Goal: Navigation & Orientation: Find specific page/section

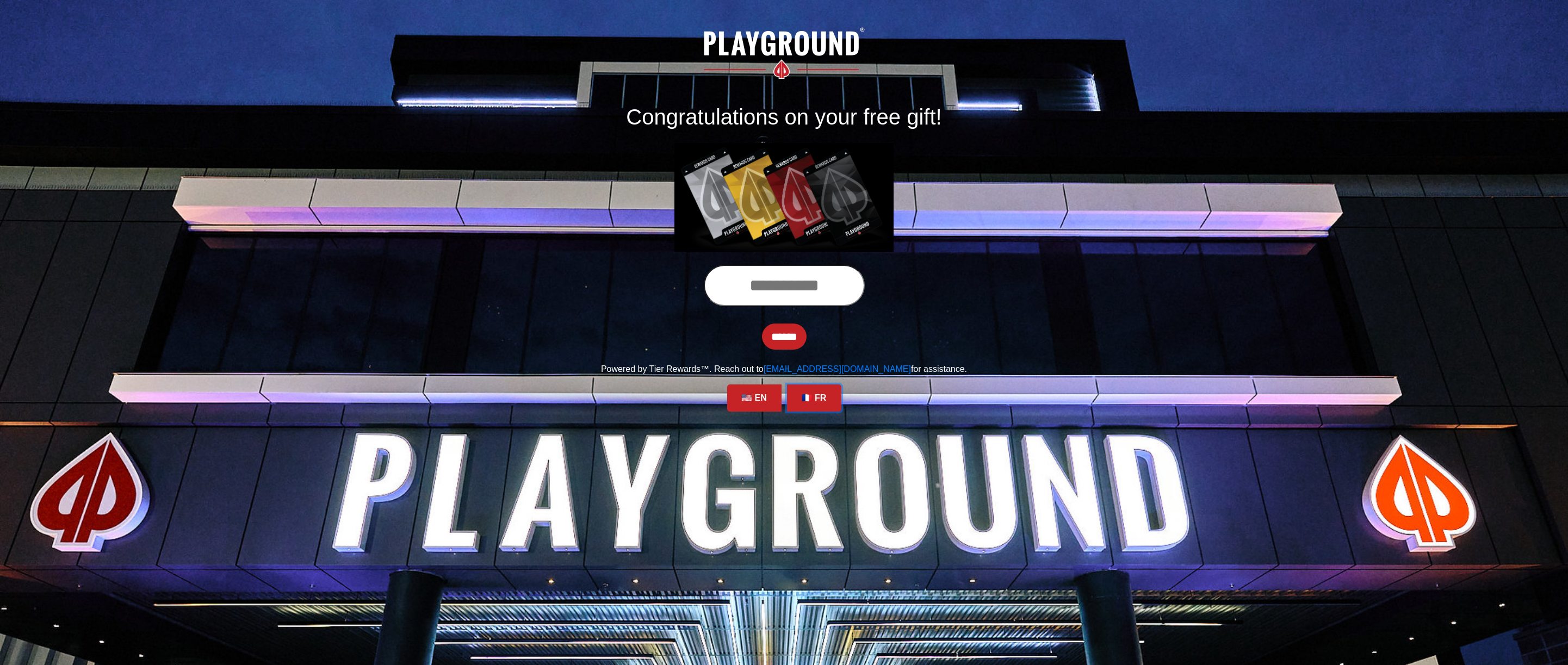
click at [816, 397] on link "🇫🇷 FR" at bounding box center [814, 398] width 54 height 27
click at [756, 402] on font "🇺🇸 EN" at bounding box center [754, 398] width 25 height 9
click at [819, 403] on link "🇫🇷 FR" at bounding box center [814, 398] width 54 height 27
click at [818, 403] on link "🇫🇷 FR" at bounding box center [814, 398] width 54 height 27
click at [751, 401] on font "🇺🇸 EN" at bounding box center [754, 398] width 25 height 9
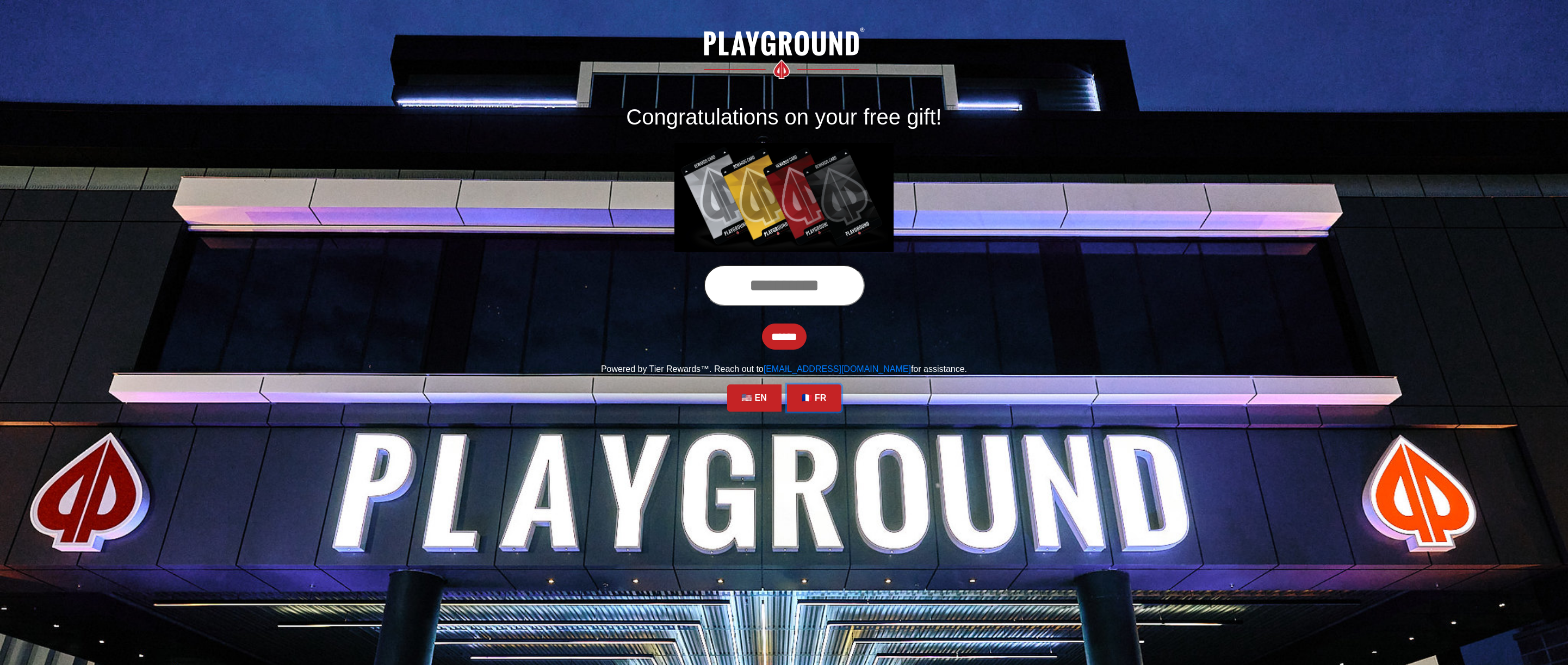
click at [816, 401] on link "🇫🇷 FR" at bounding box center [814, 398] width 54 height 27
click at [819, 398] on font "🇫🇷 FR" at bounding box center [815, 398] width 25 height 9
click at [812, 392] on link "🇫🇷 FR" at bounding box center [814, 398] width 54 height 27
click at [810, 397] on link "🇫🇷 FR" at bounding box center [814, 398] width 54 height 27
